Goal: Task Accomplishment & Management: Use online tool/utility

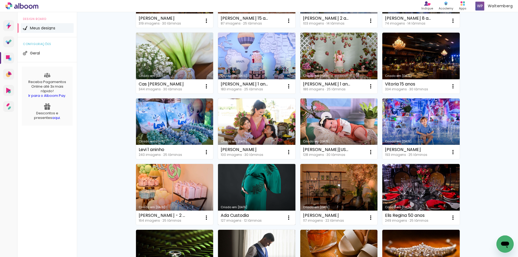
scroll to position [189, 0]
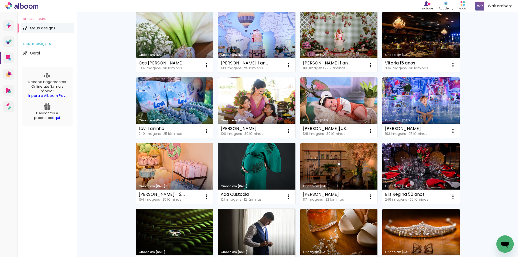
click at [272, 172] on link "Criado em [DATE]" at bounding box center [256, 173] width 77 height 61
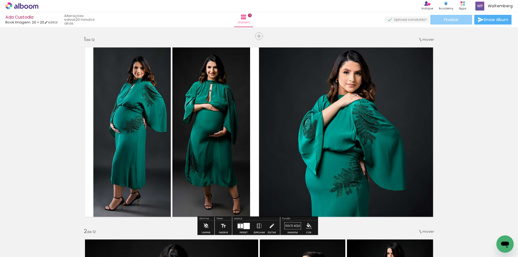
click at [459, 19] on paper-button "Finalizar" at bounding box center [451, 20] width 42 height 10
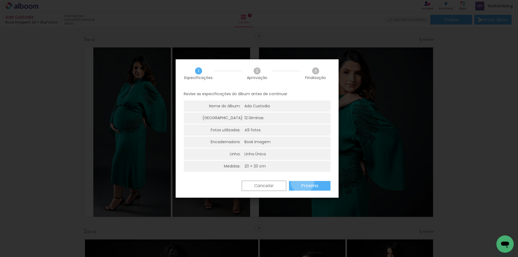
click at [302, 182] on paper-button "Próximo" at bounding box center [310, 186] width 42 height 10
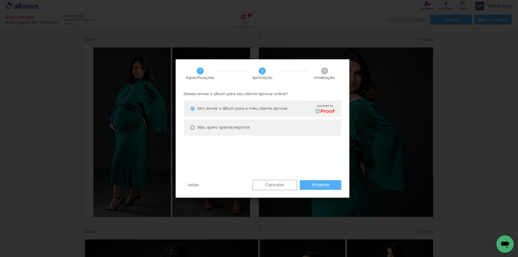
click at [0, 0] on slot "Não, quero apenas exportar" at bounding box center [0, 0] width 0 height 0
type paper-radio-button "on"
click at [0, 0] on slot "Próximo" at bounding box center [0, 0] width 0 height 0
type input "Alta, 300 DPI"
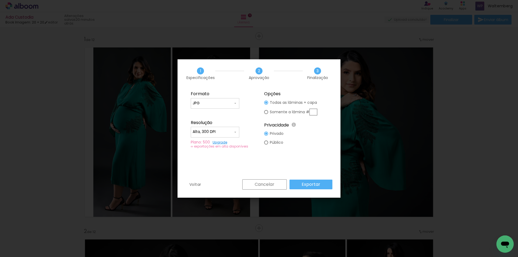
click at [0, 0] on slot "Exportar" at bounding box center [0, 0] width 0 height 0
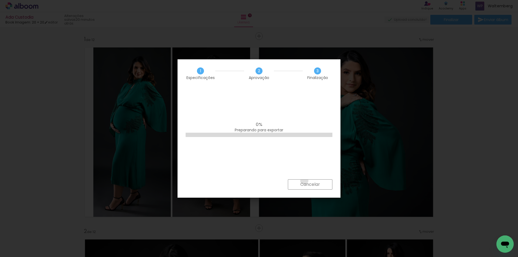
click at [304, 181] on paper-button "Cancelar" at bounding box center [310, 184] width 45 height 10
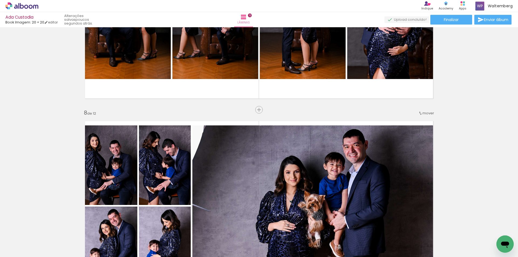
scroll to position [1268, 0]
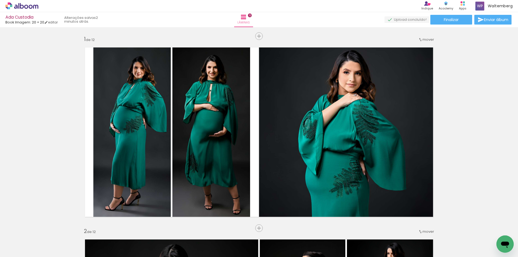
scroll to position [1268, 0]
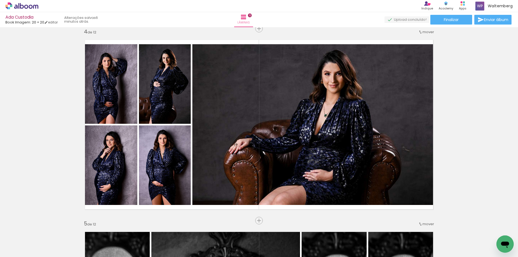
scroll to position [593, 0]
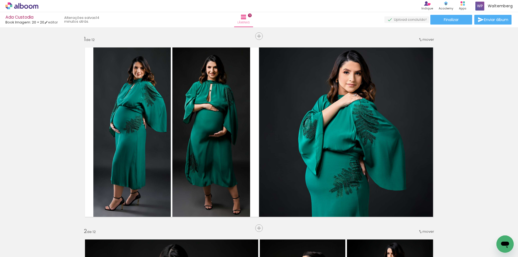
scroll to position [593, 0]
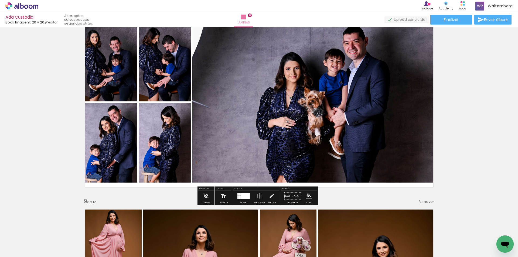
scroll to position [1376, 0]
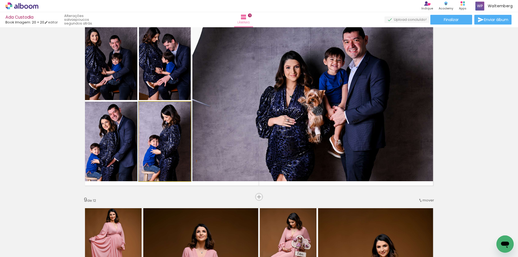
click at [157, 165] on quentale-photo at bounding box center [165, 142] width 52 height 80
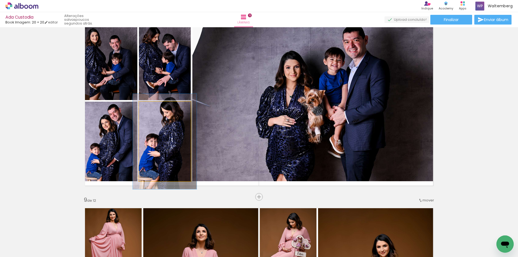
drag, startPoint x: 152, startPoint y: 108, endPoint x: 157, endPoint y: 118, distance: 10.6
click at [154, 109] on div at bounding box center [155, 107] width 5 height 5
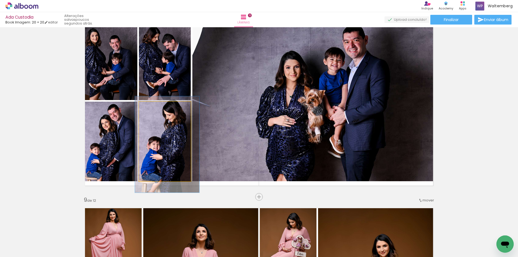
drag, startPoint x: 161, startPoint y: 124, endPoint x: 163, endPoint y: 127, distance: 3.7
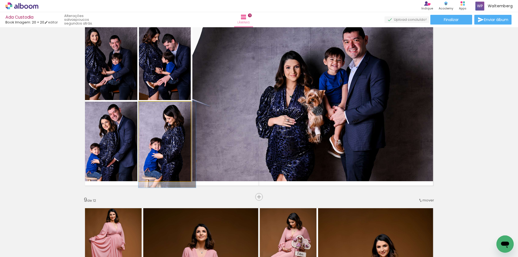
click at [152, 108] on div at bounding box center [153, 107] width 5 height 5
drag, startPoint x: 161, startPoint y: 129, endPoint x: 161, endPoint y: 133, distance: 4.0
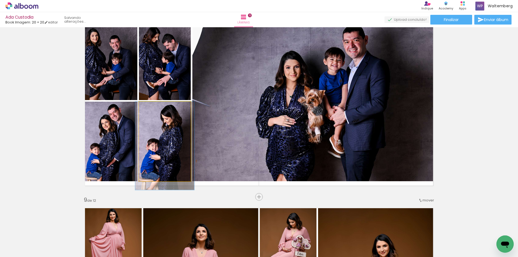
drag, startPoint x: 168, startPoint y: 135, endPoint x: 163, endPoint y: 132, distance: 5.7
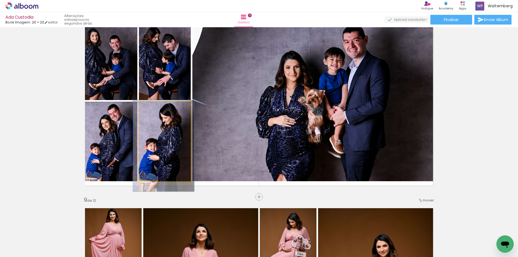
type paper-slider "115"
click at [152, 110] on div at bounding box center [155, 107] width 9 height 9
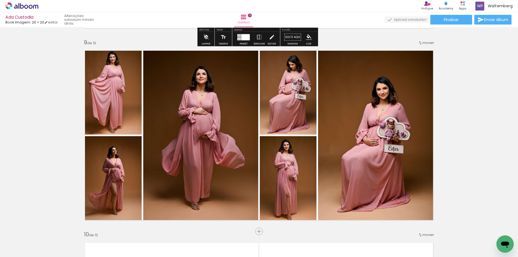
scroll to position [1537, 0]
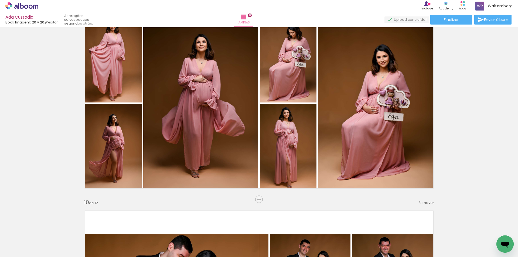
scroll to position [1564, 0]
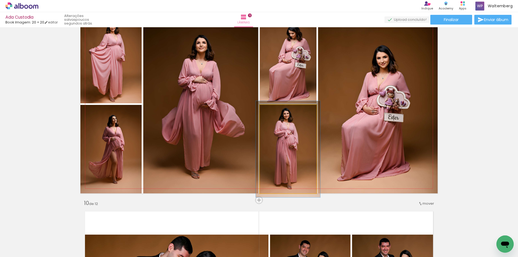
click at [295, 159] on quentale-photo at bounding box center [288, 149] width 57 height 88
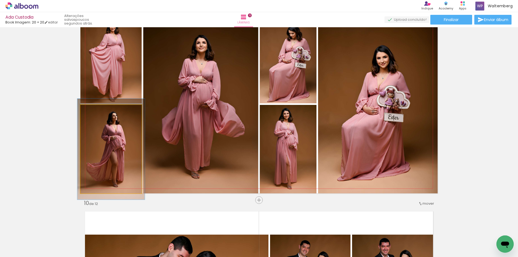
drag, startPoint x: 93, startPoint y: 111, endPoint x: 97, endPoint y: 114, distance: 5.4
click at [94, 113] on div at bounding box center [95, 110] width 9 height 9
type paper-slider "114"
click at [94, 114] on div at bounding box center [96, 110] width 9 height 9
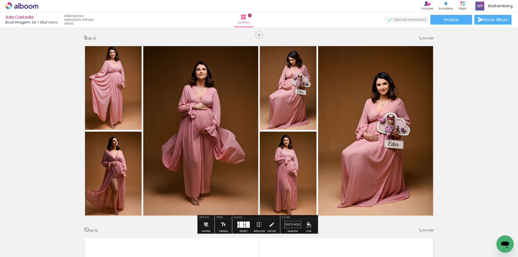
scroll to position [1537, 0]
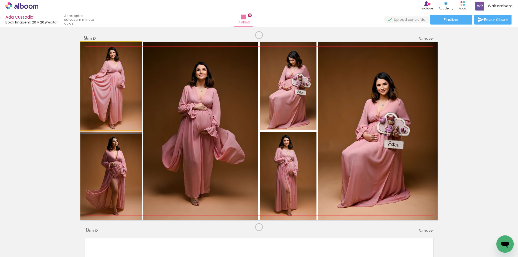
drag, startPoint x: 111, startPoint y: 77, endPoint x: 110, endPoint y: 82, distance: 4.9
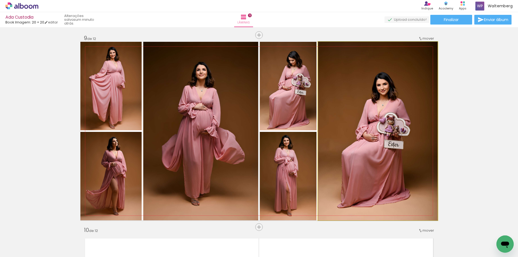
click at [388, 110] on quentale-photo at bounding box center [377, 131] width 119 height 179
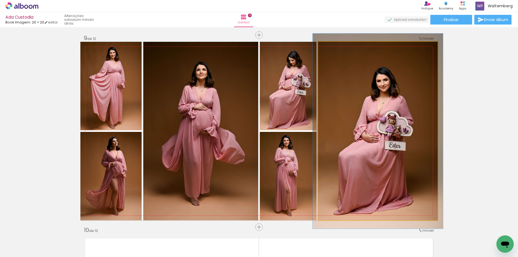
drag, startPoint x: 327, startPoint y: 49, endPoint x: 355, endPoint y: 97, distance: 56.1
type paper-slider "107"
click at [330, 49] on div at bounding box center [332, 47] width 5 height 5
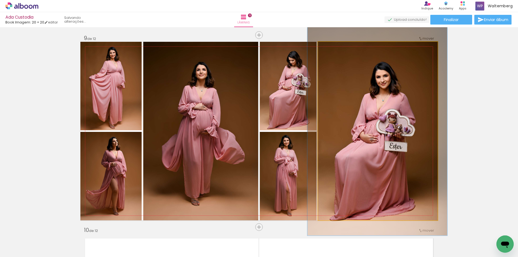
type paper-slider "117"
click at [332, 50] on div at bounding box center [334, 47] width 9 height 9
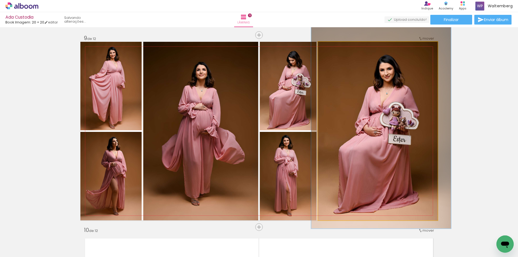
drag, startPoint x: 364, startPoint y: 115, endPoint x: 367, endPoint y: 109, distance: 6.8
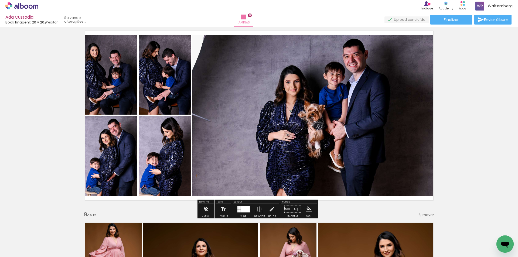
scroll to position [1376, 0]
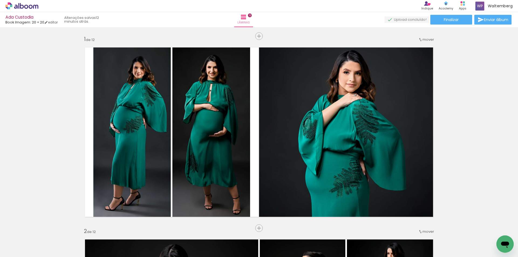
scroll to position [1376, 0]
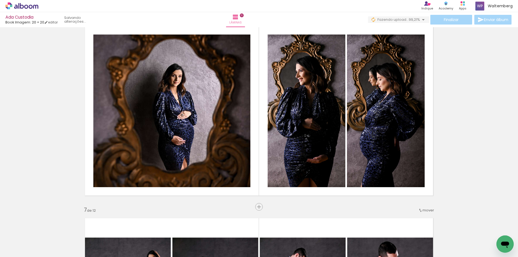
scroll to position [998, 0]
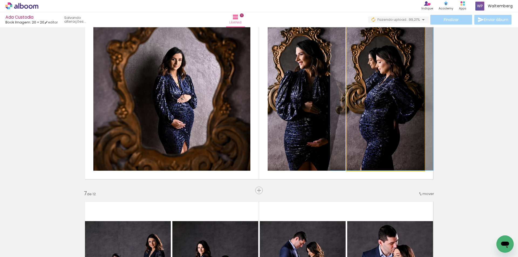
drag, startPoint x: 385, startPoint y: 104, endPoint x: 384, endPoint y: 101, distance: 3.5
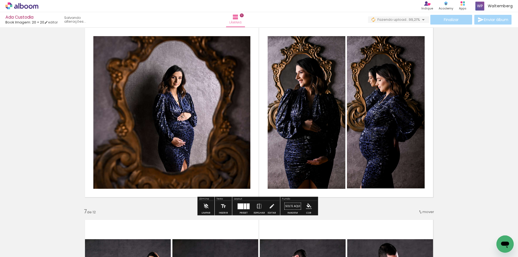
scroll to position [971, 0]
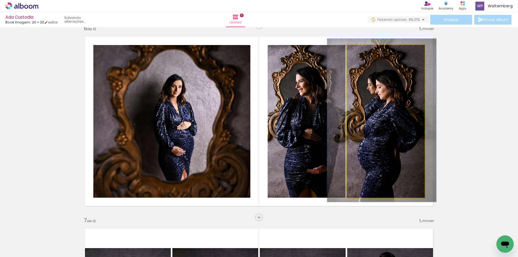
type paper-slider "107"
click at [360, 55] on div at bounding box center [361, 50] width 9 height 9
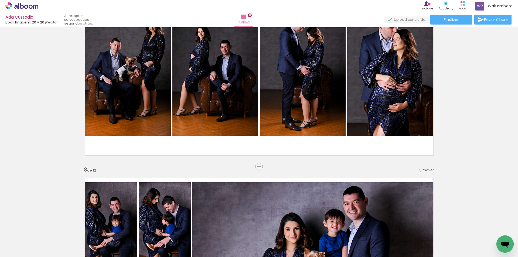
scroll to position [1033, 0]
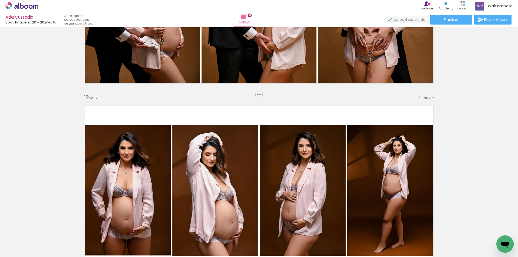
scroll to position [2052, 0]
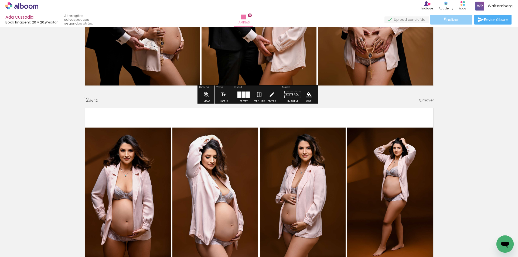
drag, startPoint x: 443, startPoint y: 18, endPoint x: 443, endPoint y: 21, distance: 3.0
click at [444, 21] on span "Finalizar" at bounding box center [451, 20] width 15 height 4
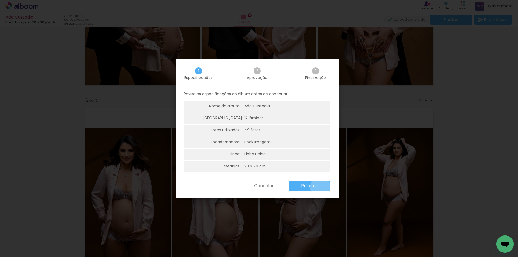
click at [320, 187] on paper-button "Próximo" at bounding box center [310, 186] width 42 height 10
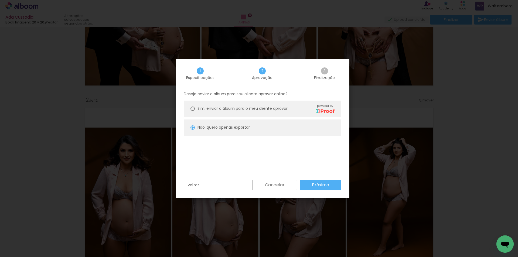
click at [0, 0] on slot "Próximo" at bounding box center [0, 0] width 0 height 0
type input "Alta, 300 DPI"
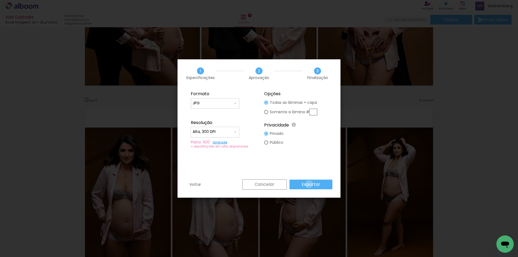
click at [0, 0] on slot "Exportar" at bounding box center [0, 0] width 0 height 0
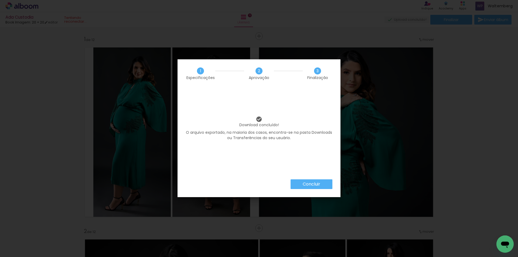
scroll to position [2052, 0]
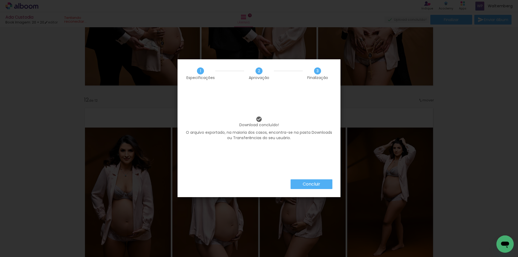
drag, startPoint x: 312, startPoint y: 182, endPoint x: 306, endPoint y: 168, distance: 15.5
click at [312, 180] on paper-button "Concluir" at bounding box center [311, 184] width 42 height 10
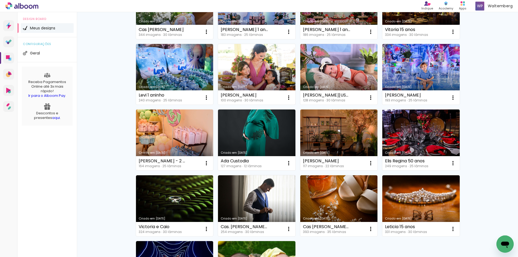
scroll to position [243, 0]
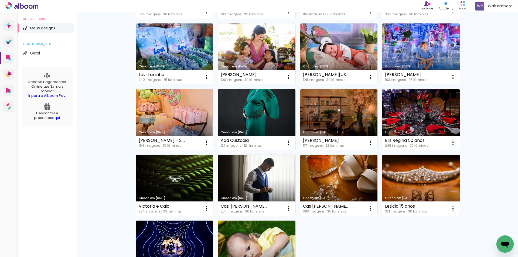
click at [417, 173] on link "Criado em [DATE]" at bounding box center [420, 185] width 77 height 61
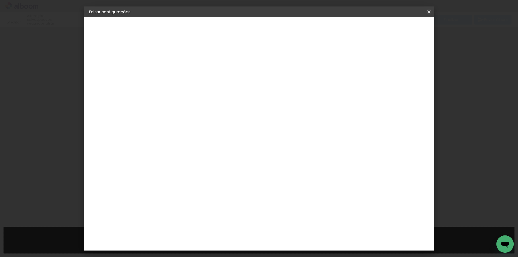
click at [430, 10] on iron-icon at bounding box center [429, 11] width 6 height 5
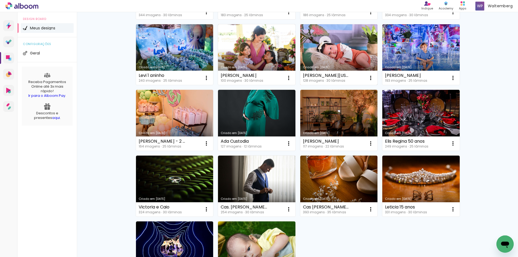
scroll to position [243, 0]
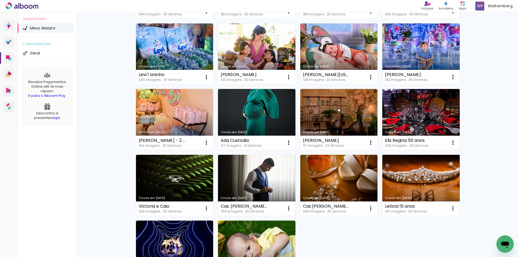
click at [416, 169] on link "Criado em [DATE]" at bounding box center [420, 185] width 77 height 61
